Goal: Task Accomplishment & Management: Complete application form

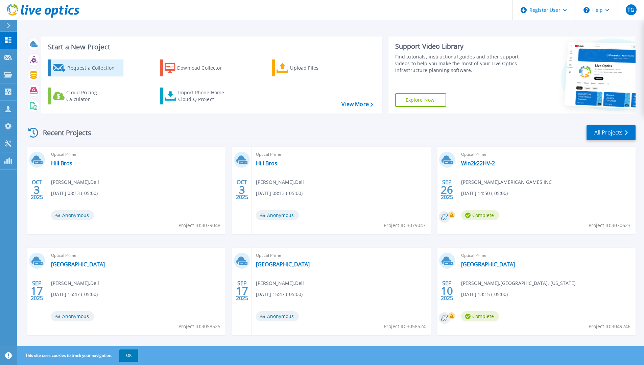
click at [94, 67] on div "Request a Collection" at bounding box center [94, 68] width 54 height 14
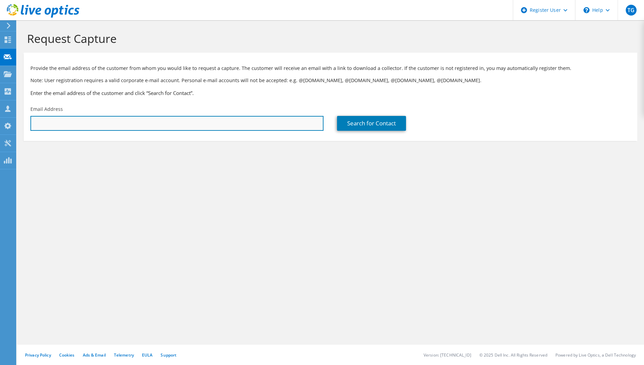
click at [129, 126] on input "text" at bounding box center [176, 123] width 293 height 15
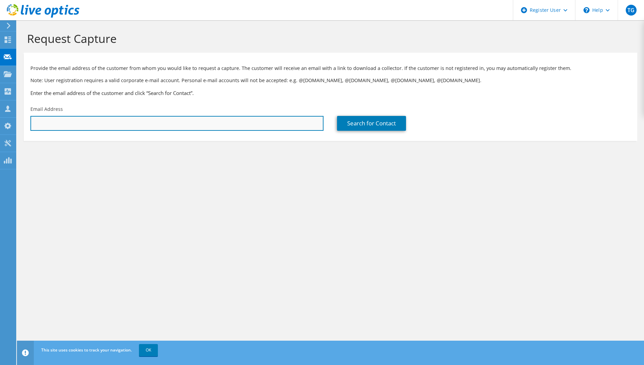
paste input "[PERSON_NAME][EMAIL_ADDRESS][PERSON_NAME][DOMAIN_NAME]"
type input "[PERSON_NAME][EMAIL_ADDRESS][PERSON_NAME][DOMAIN_NAME]"
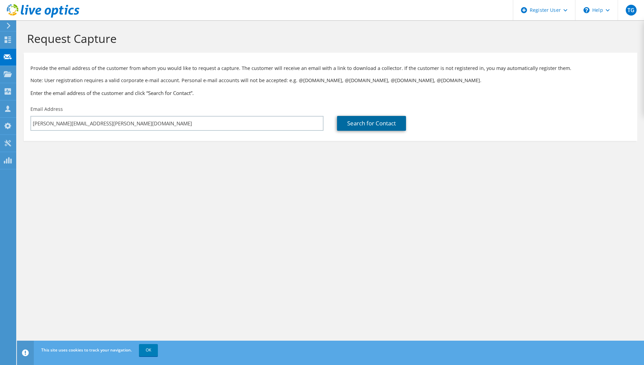
click at [378, 125] on link "Search for Contact" at bounding box center [371, 123] width 69 height 15
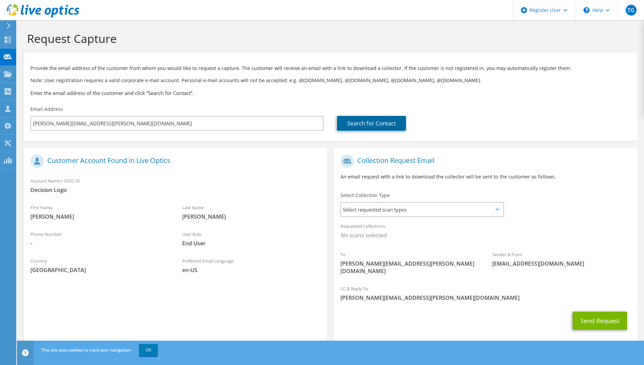
scroll to position [5, 0]
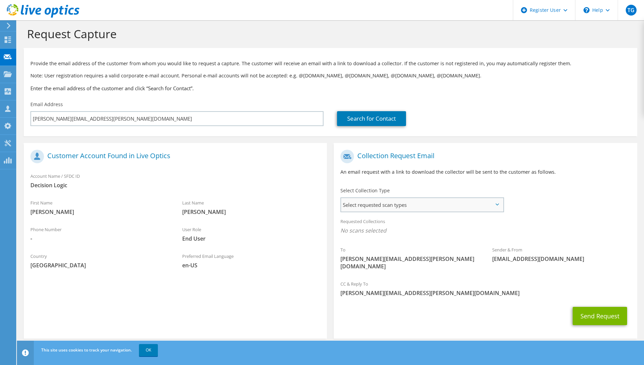
click at [396, 211] on span "Select requested scan types" at bounding box center [422, 205] width 162 height 14
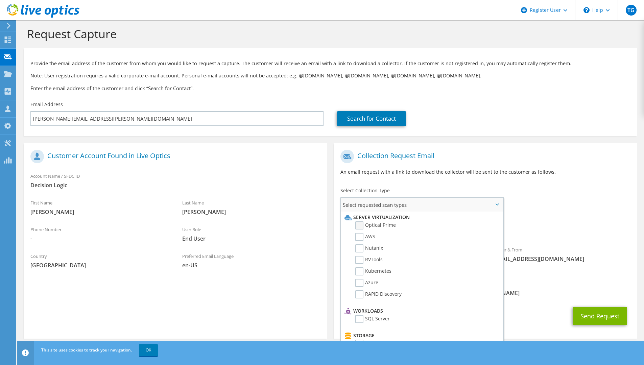
click at [365, 223] on label "Optical Prime" at bounding box center [375, 225] width 41 height 8
click at [0, 0] on input "Optical Prime" at bounding box center [0, 0] width 0 height 0
click at [554, 197] on div "To [PERSON_NAME][EMAIL_ADDRESS][PERSON_NAME][DOMAIN_NAME] Sender & From [EMAIL_…" at bounding box center [484, 212] width 303 height 132
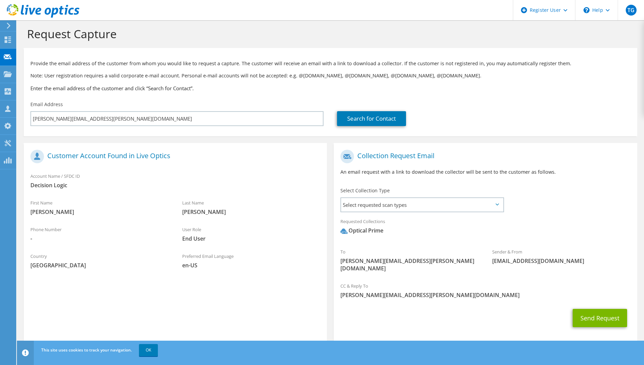
click at [504, 202] on div "Select Collection Type Select requested scan types Server Virtualization Optica…" at bounding box center [421, 199] width 177 height 30
click at [495, 204] on icon at bounding box center [496, 204] width 3 height 2
click at [494, 205] on span "Select requested scan types" at bounding box center [422, 205] width 162 height 14
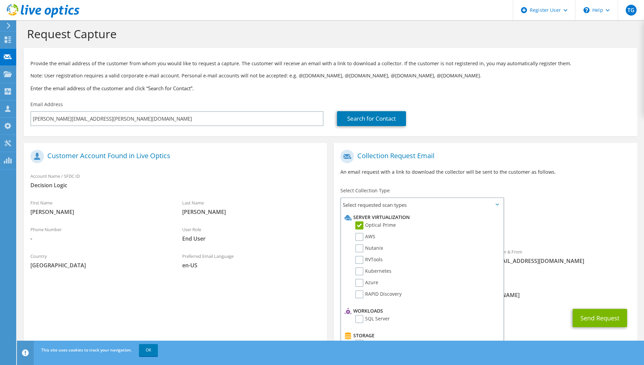
click at [559, 210] on div "To [PERSON_NAME][EMAIL_ADDRESS][PERSON_NAME][DOMAIN_NAME] Sender & From [EMAIL_…" at bounding box center [484, 212] width 303 height 132
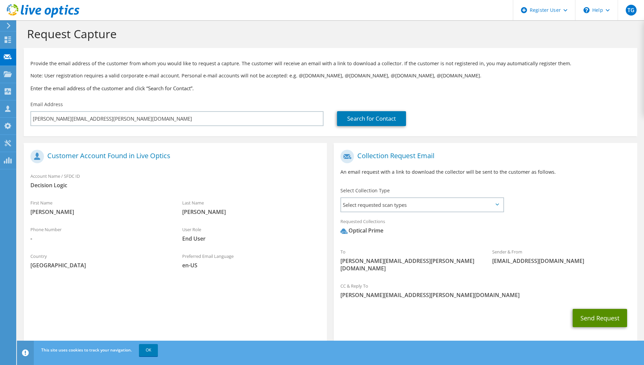
click at [610, 310] on button "Send Request" at bounding box center [599, 318] width 54 height 18
